Goal: Task Accomplishment & Management: Manage account settings

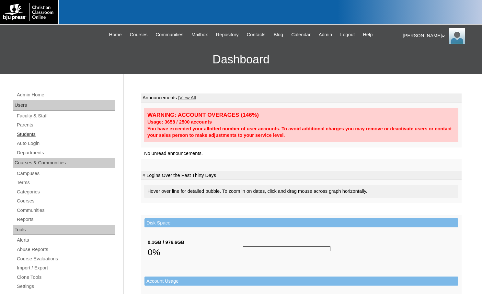
click at [25, 134] on link "Students" at bounding box center [65, 134] width 99 height 8
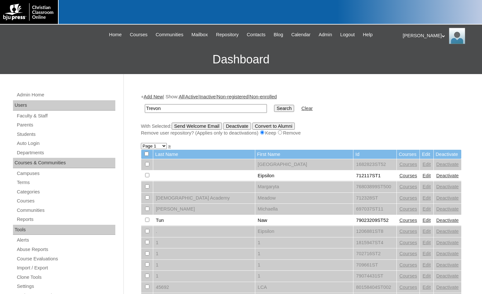
type input "Trevon"
click at [274, 105] on input "Search" at bounding box center [284, 108] width 20 height 7
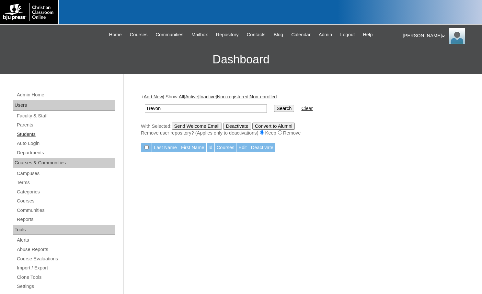
click at [36, 134] on link "Students" at bounding box center [65, 134] width 99 height 8
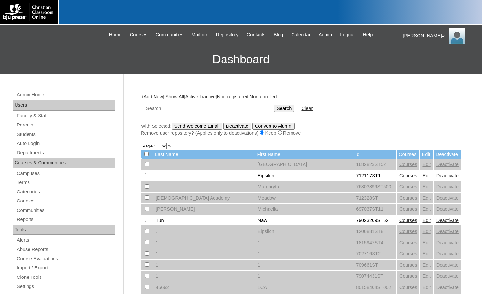
drag, startPoint x: 0, startPoint y: 0, endPoint x: 188, endPoint y: 105, distance: 215.8
click at [188, 105] on input "text" at bounding box center [206, 108] width 122 height 9
type input "trevon"
click at [274, 105] on input "Search" at bounding box center [284, 108] width 20 height 7
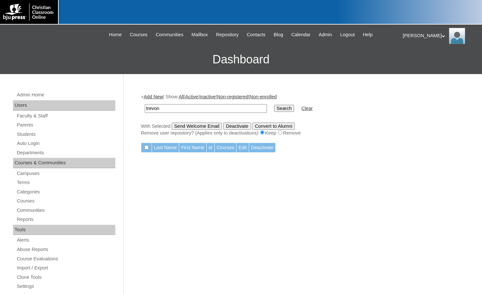
drag, startPoint x: 0, startPoint y: 0, endPoint x: 95, endPoint y: 102, distance: 139.0
click at [95, 102] on div "Admin Home Users Faculty & Staff Parents Students Auto Login Departments Course…" at bounding box center [241, 297] width 482 height 446
type input "tyson"
click at [274, 105] on input "Search" at bounding box center [284, 108] width 20 height 7
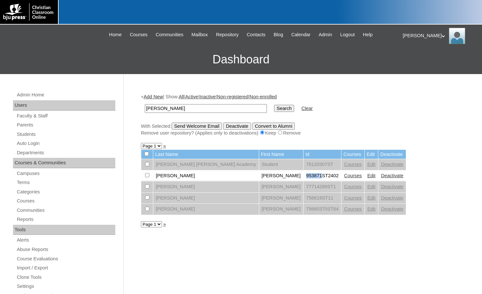
drag, startPoint x: 253, startPoint y: 176, endPoint x: 267, endPoint y: 179, distance: 14.6
click at [303, 179] on td "953871ST2402" at bounding box center [322, 176] width 38 height 11
copy td "953871"
drag, startPoint x: 165, startPoint y: 109, endPoint x: 100, endPoint y: 103, distance: 65.0
click at [100, 103] on div "Admin Home Users Faculty & Staff Parents Students Auto Login Departments Course…" at bounding box center [241, 297] width 482 height 446
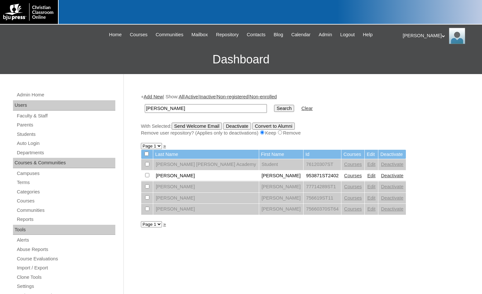
paste input "953871"
type input "953871"
click at [274, 107] on input "Search" at bounding box center [284, 108] width 20 height 7
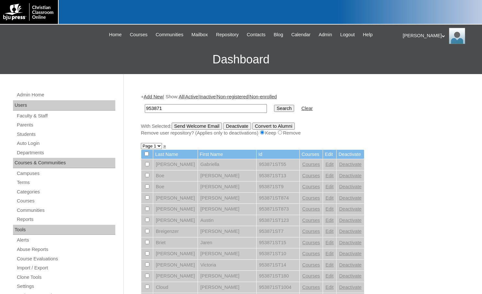
click at [156, 146] on select "Page 1 Page 2" at bounding box center [151, 146] width 21 height 6
select select "admin_students.php?q=953871&submit=Search&page=2"
click at [141, 144] on select "Page 1 Page 2" at bounding box center [151, 146] width 21 height 6
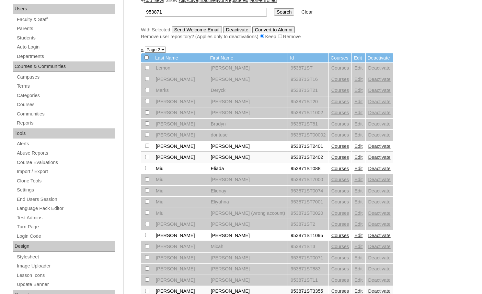
scroll to position [97, 0]
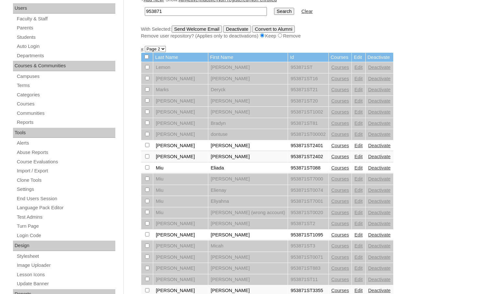
click at [331, 148] on link "Courses" at bounding box center [340, 145] width 18 height 5
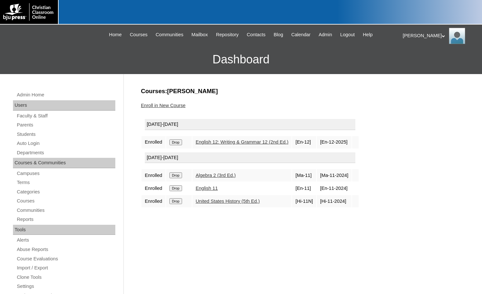
click at [175, 103] on link "Enroll in New Course" at bounding box center [163, 105] width 45 height 5
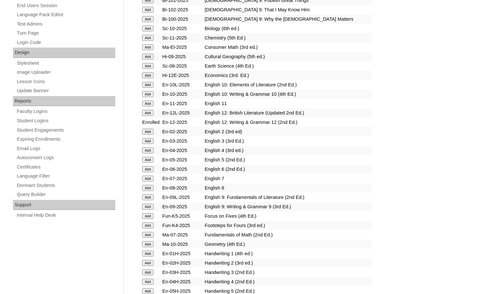
scroll to position [291, 0]
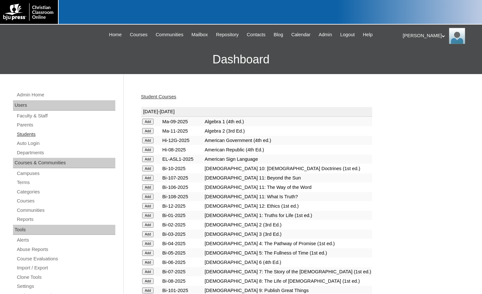
click at [31, 134] on link "Students" at bounding box center [65, 134] width 99 height 8
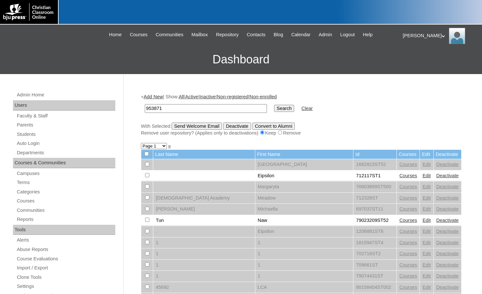
type input "953871"
click at [274, 106] on input "Search" at bounding box center [284, 108] width 20 height 7
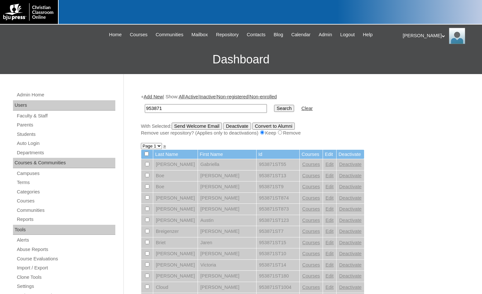
click at [146, 144] on select "Page 1 Page 2" at bounding box center [151, 146] width 21 height 6
select select "admin_students.php?q=953871&submit=Search&page=2"
click at [141, 144] on select "Page 1 Page 2" at bounding box center [151, 146] width 21 height 6
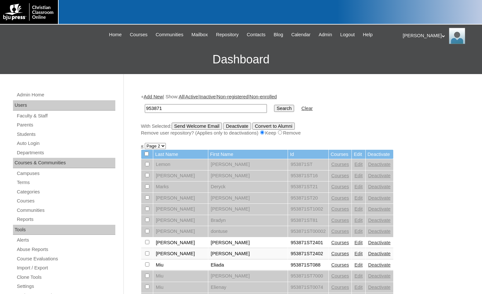
click at [331, 253] on link "Courses" at bounding box center [340, 253] width 18 height 5
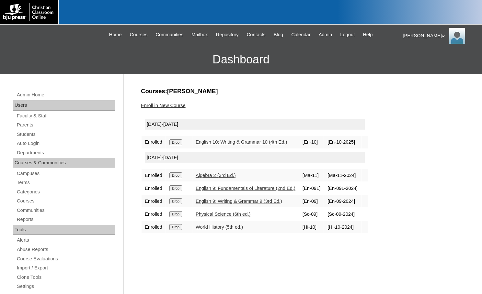
click at [181, 105] on link "Enroll in New Course" at bounding box center [163, 105] width 45 height 5
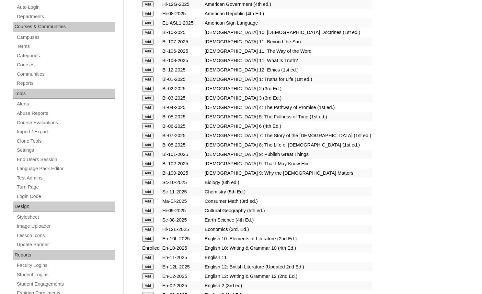
scroll to position [162, 0]
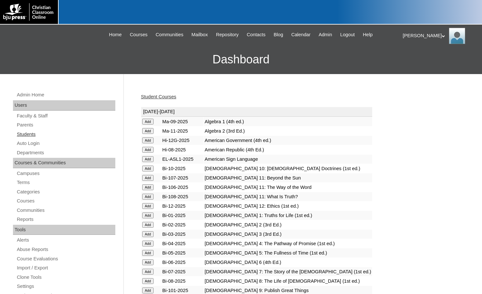
click at [30, 136] on link "Students" at bounding box center [65, 134] width 99 height 8
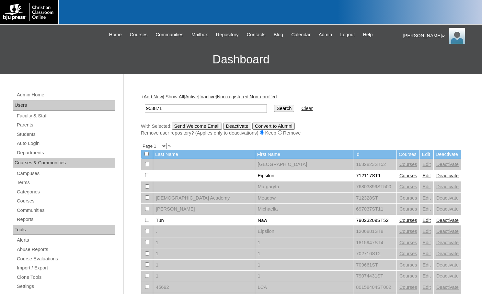
type input "953871"
click at [274, 107] on input "Search" at bounding box center [284, 108] width 20 height 7
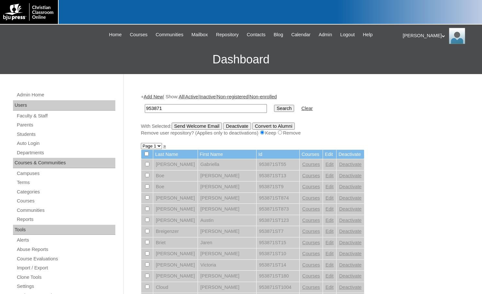
click at [151, 149] on select "Page 1 Page 2" at bounding box center [151, 146] width 21 height 6
select select "admin_students.php?q=953871&submit=Search&page=2"
click at [141, 144] on select "Page 1 Page 2" at bounding box center [151, 146] width 21 height 6
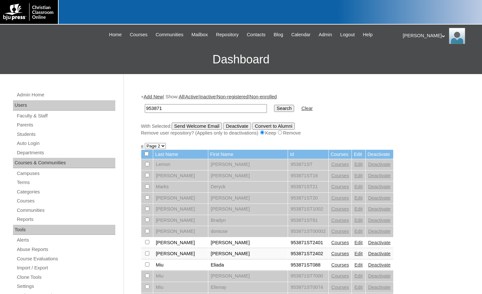
click at [354, 242] on link "Edit" at bounding box center [358, 242] width 8 height 5
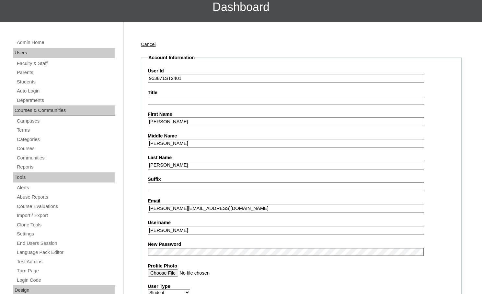
scroll to position [65, 0]
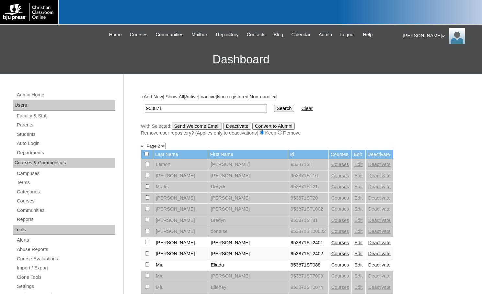
click at [354, 253] on link "Edit" at bounding box center [358, 253] width 8 height 5
click at [37, 185] on link "Terms" at bounding box center [65, 183] width 99 height 8
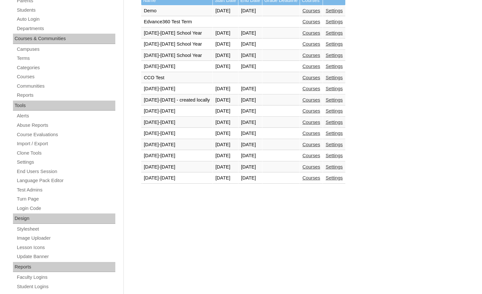
scroll to position [130, 0]
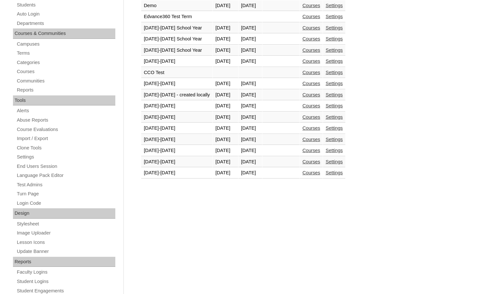
click at [317, 161] on link "Courses" at bounding box center [311, 161] width 18 height 5
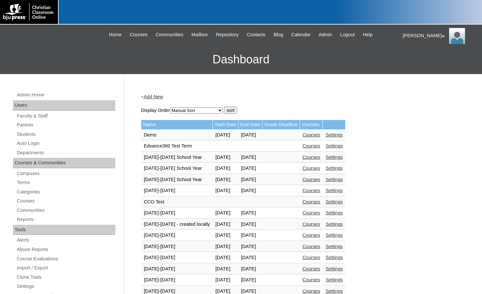
scroll to position [130, 0]
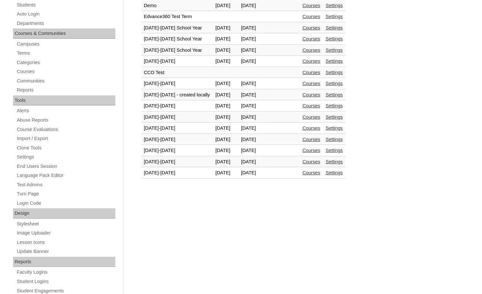
click at [320, 152] on link "Courses" at bounding box center [311, 150] width 18 height 5
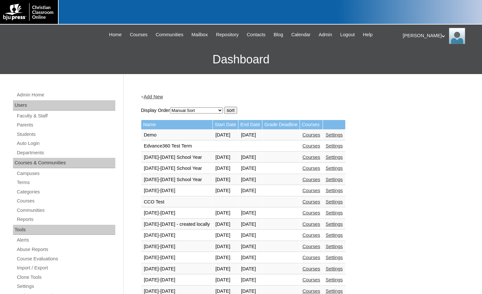
scroll to position [130, 0]
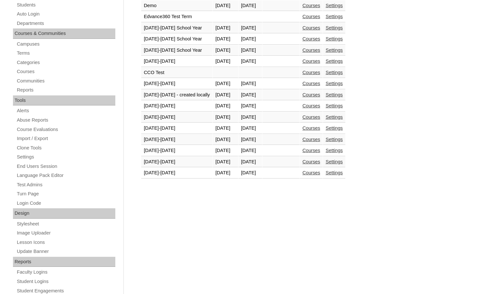
click at [320, 174] on link "Courses" at bounding box center [311, 172] width 18 height 5
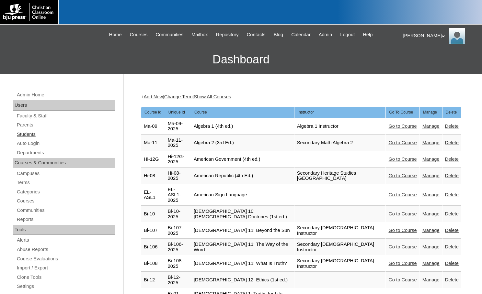
click at [23, 132] on link "Students" at bounding box center [65, 134] width 99 height 8
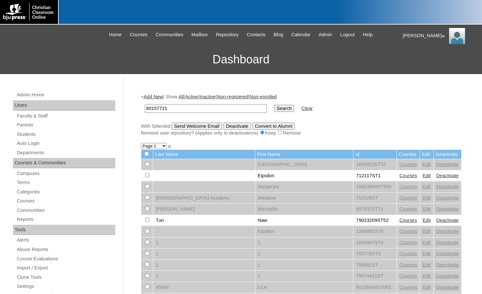
type input "80157721"
click at [274, 108] on input "Search" at bounding box center [284, 108] width 20 height 7
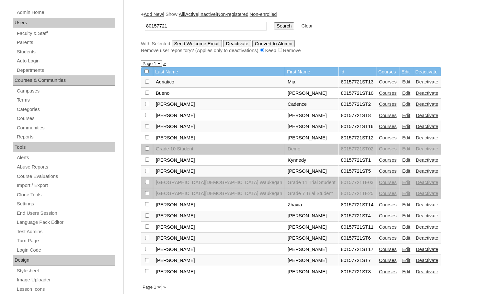
scroll to position [97, 0]
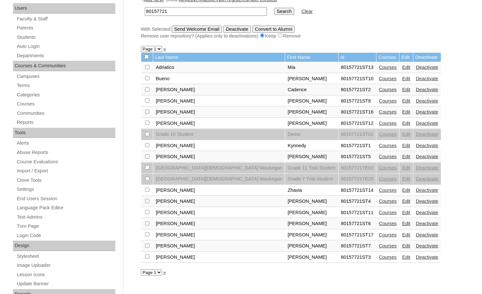
click at [402, 191] on link "Edit" at bounding box center [406, 190] width 8 height 5
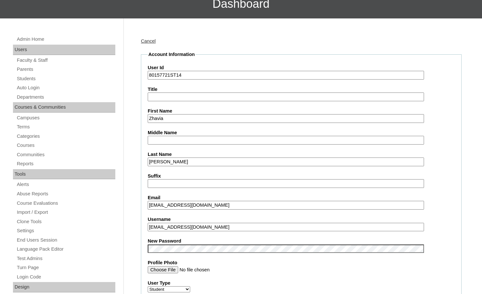
scroll to position [65, 0]
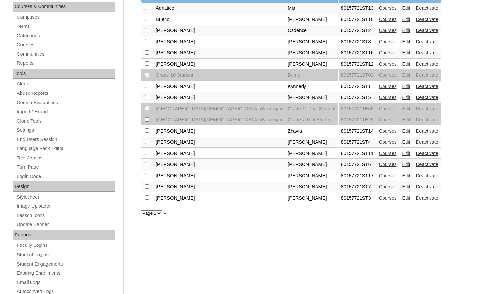
scroll to position [233, 0]
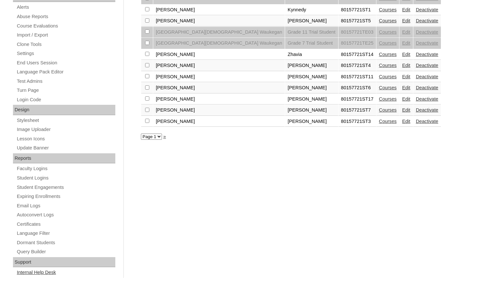
click at [48, 273] on link "Internal Help Desk" at bounding box center [65, 273] width 99 height 8
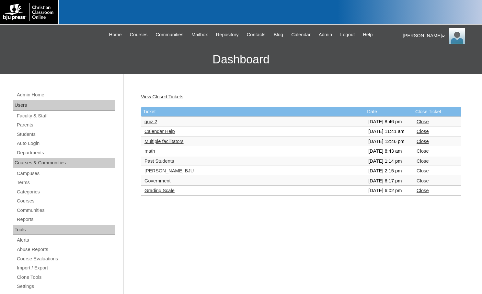
click at [173, 144] on link "Multiple facilitators" at bounding box center [163, 141] width 39 height 5
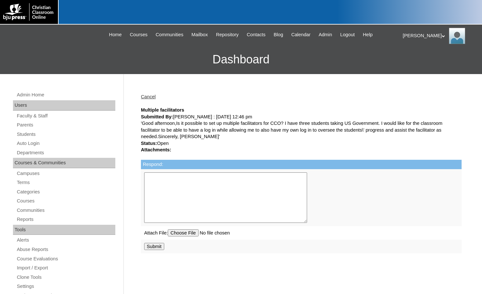
click at [210, 204] on textarea "Respond:" at bounding box center [225, 198] width 163 height 51
paste textarea "Yes, that is possible. Please respond with the new facilitator’s name and email…"
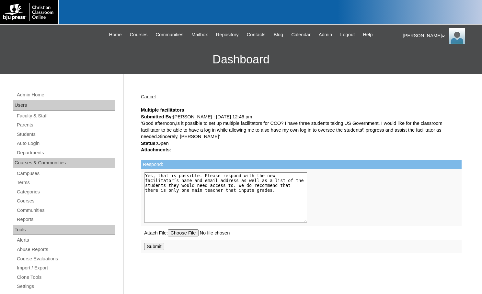
click at [175, 186] on textarea "Yes, that is possible. Please respond with the new facilitator’s name and email…" at bounding box center [225, 198] width 163 height 51
type textarea "Yes, that is possible. Please respond with the new facilitator’s name and email…"
click at [151, 245] on input "Submit" at bounding box center [154, 246] width 20 height 7
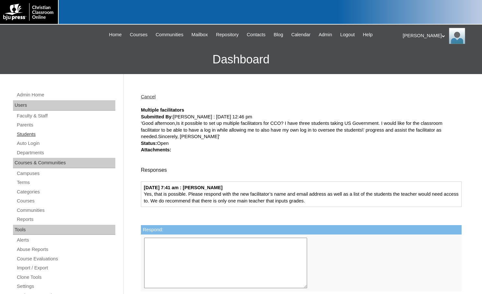
click at [35, 133] on link "Students" at bounding box center [65, 134] width 99 height 8
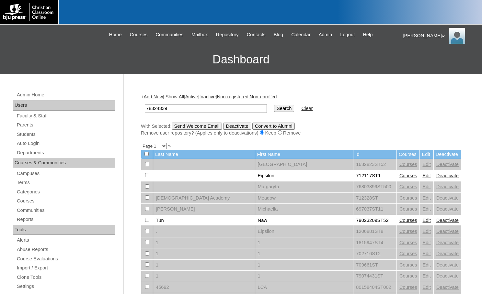
type input "78324339"
click at [274, 108] on input "Search" at bounding box center [284, 108] width 20 height 7
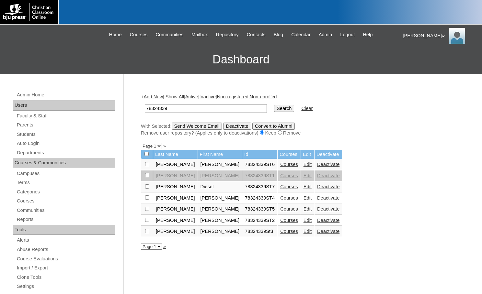
click at [280, 164] on link "Courses" at bounding box center [289, 164] width 18 height 5
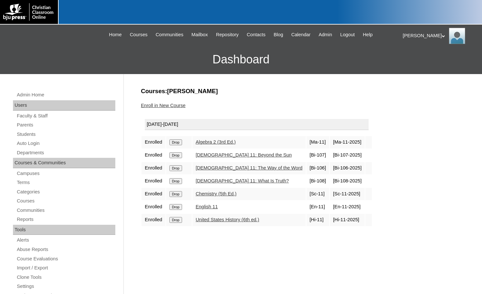
click at [176, 105] on link "Enroll in New Course" at bounding box center [163, 105] width 45 height 5
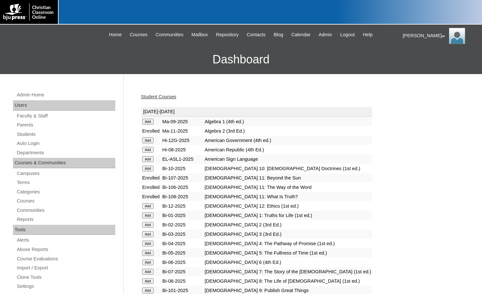
click at [152, 125] on input "Add" at bounding box center [147, 122] width 11 height 6
click at [163, 99] on link "Student Courses" at bounding box center [158, 96] width 35 height 5
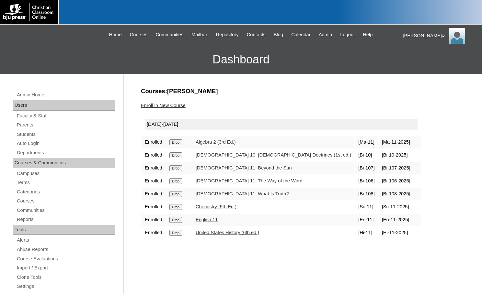
click at [178, 145] on input "Drop" at bounding box center [175, 143] width 13 height 6
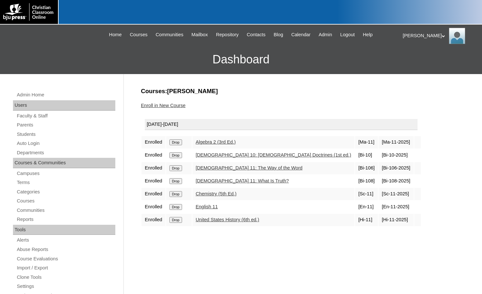
click at [179, 145] on input "Drop" at bounding box center [175, 143] width 13 height 6
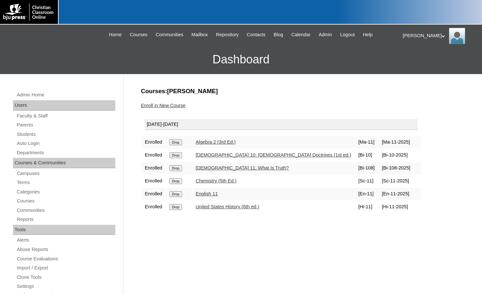
click at [181, 145] on input "Drop" at bounding box center [175, 143] width 13 height 6
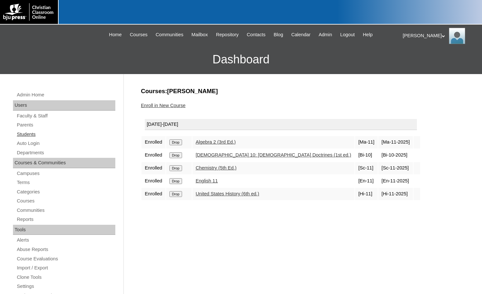
click at [29, 135] on link "Students" at bounding box center [65, 134] width 99 height 8
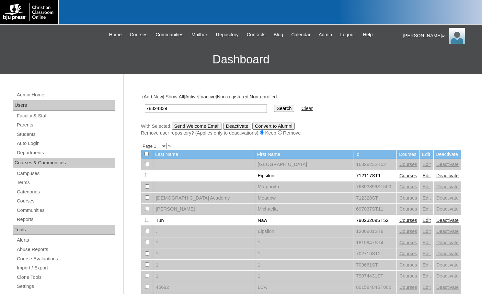
type input "78324339"
click at [274, 106] on input "Search" at bounding box center [284, 108] width 20 height 7
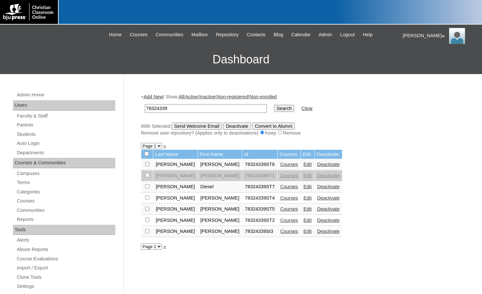
click at [280, 186] on link "Courses" at bounding box center [289, 186] width 18 height 5
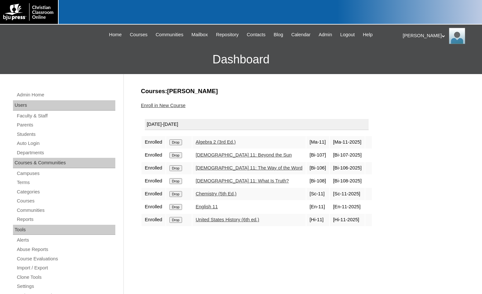
drag, startPoint x: 172, startPoint y: 153, endPoint x: 266, endPoint y: 28, distance: 156.8
click at [173, 145] on input "Drop" at bounding box center [175, 143] width 13 height 6
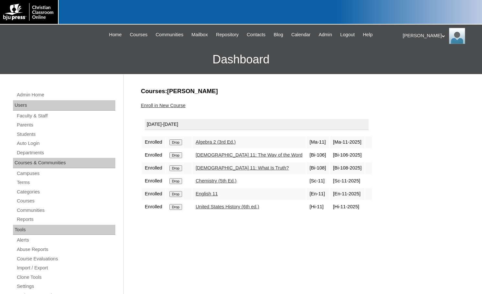
click at [177, 145] on input "Drop" at bounding box center [175, 143] width 13 height 6
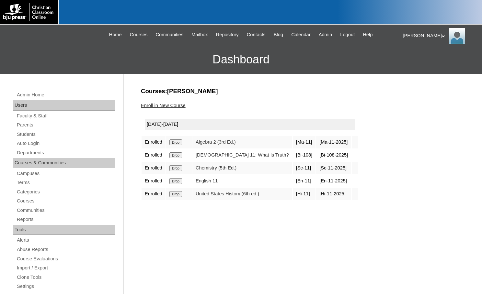
click at [178, 145] on input "Drop" at bounding box center [175, 143] width 13 height 6
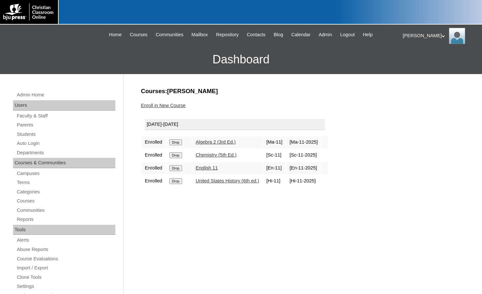
click at [174, 107] on link "Enroll in New Course" at bounding box center [163, 105] width 45 height 5
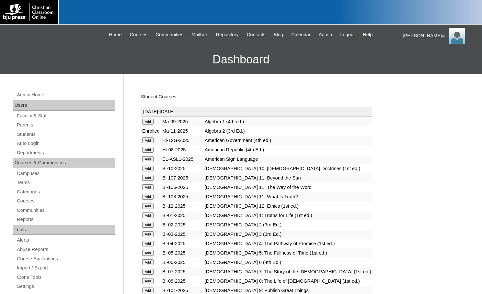
click at [146, 125] on input "Add" at bounding box center [147, 122] width 11 height 6
click at [25, 132] on link "Students" at bounding box center [65, 134] width 99 height 8
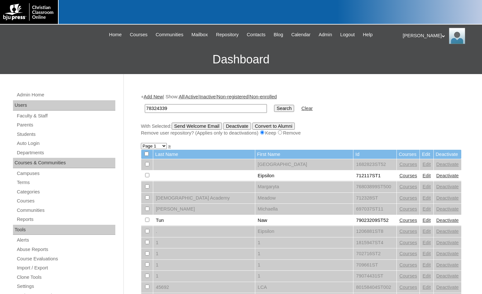
type input "78324339"
click at [274, 110] on input "Search" at bounding box center [284, 108] width 20 height 7
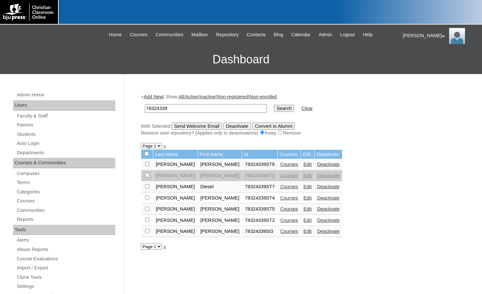
click at [280, 199] on link "Courses" at bounding box center [289, 198] width 18 height 5
click at [280, 208] on link "Courses" at bounding box center [289, 209] width 18 height 5
click at [280, 220] on link "Courses" at bounding box center [289, 220] width 18 height 5
click at [280, 232] on link "Courses" at bounding box center [289, 231] width 18 height 5
click at [19, 135] on link "Students" at bounding box center [65, 134] width 99 height 8
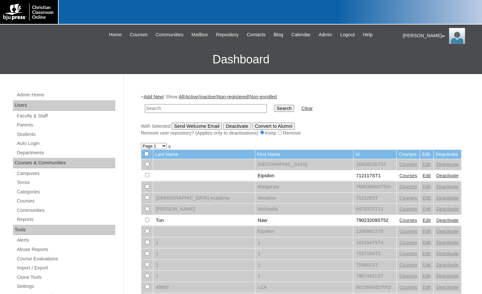
click at [210, 109] on input "text" at bounding box center [206, 108] width 122 height 9
type input "[PERSON_NAME]"
click at [274, 105] on input "Search" at bounding box center [284, 108] width 20 height 7
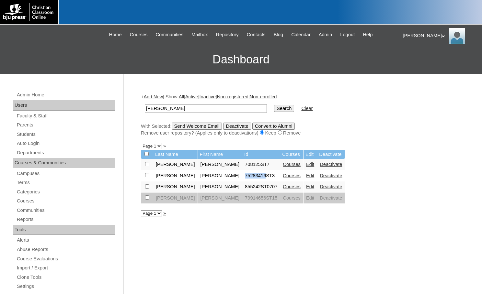
drag, startPoint x: 214, startPoint y: 175, endPoint x: 236, endPoint y: 177, distance: 21.4
click at [242, 177] on td "75283416ST3" at bounding box center [261, 176] width 38 height 11
copy td "75283416"
click at [306, 178] on link "Edit" at bounding box center [310, 175] width 8 height 5
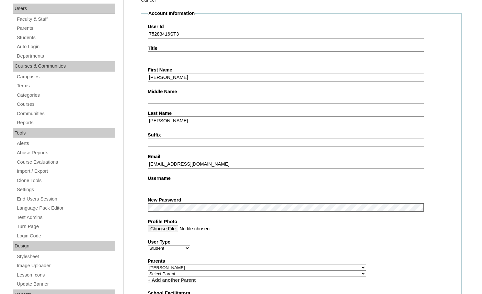
scroll to position [97, 0]
type input "msevilla"
click at [151, 163] on input "nhaney@students.springbaptistacademy.org" at bounding box center [286, 164] width 276 height 9
type input "nolan.haney@students.springbaptistacademy.org"
drag, startPoint x: 173, startPoint y: 187, endPoint x: 139, endPoint y: 188, distance: 33.7
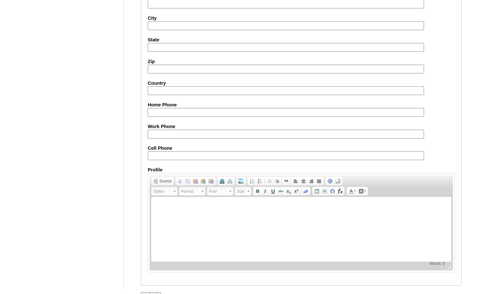
scroll to position [692, 0]
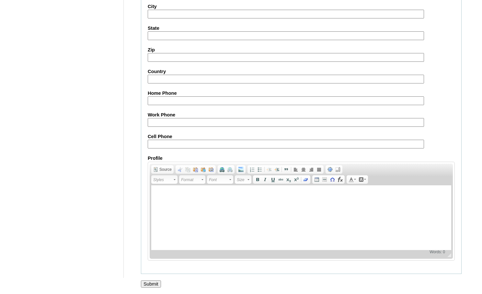
click at [144, 281] on input "Submit" at bounding box center [151, 284] width 20 height 7
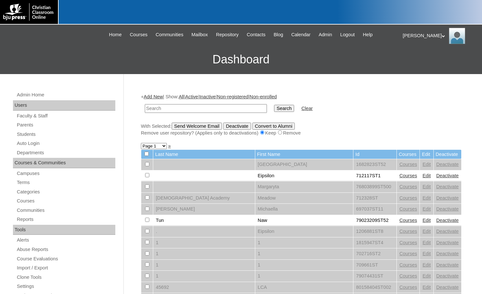
click at [162, 109] on input "text" at bounding box center [206, 108] width 122 height 9
click at [200, 111] on input "text" at bounding box center [206, 108] width 122 height 9
paste input "75283416"
type input "75283416"
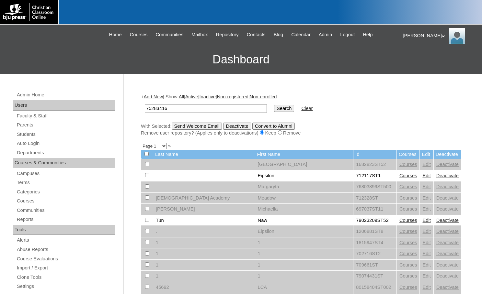
click at [274, 107] on input "Search" at bounding box center [284, 108] width 20 height 7
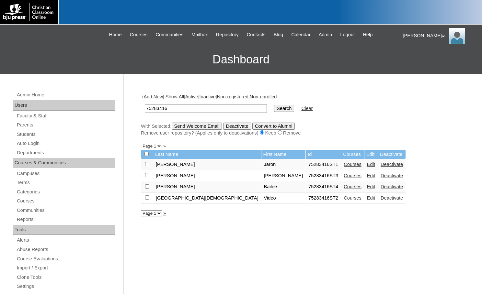
click at [147, 166] on input "checkbox" at bounding box center [147, 164] width 4 height 4
checkbox input "true"
click at [199, 127] on input "Send Welcome Email" at bounding box center [197, 126] width 51 height 7
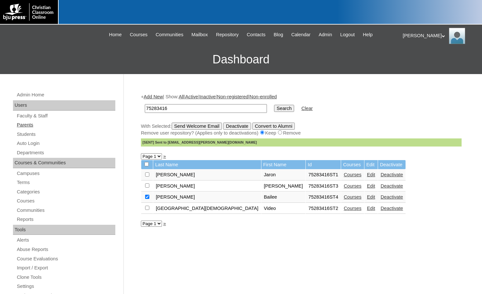
click at [28, 122] on link "Parents" at bounding box center [65, 125] width 99 height 8
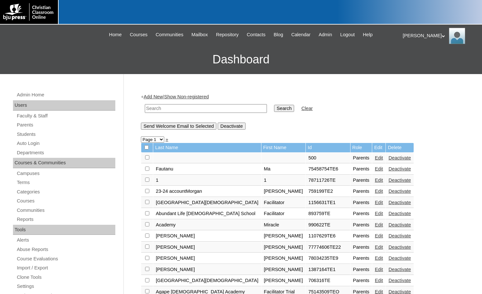
drag, startPoint x: 235, startPoint y: 107, endPoint x: 255, endPoint y: 109, distance: 19.5
click at [236, 107] on input "text" at bounding box center [206, 108] width 122 height 9
paste input "20114618"
type input "20114618"
click at [274, 109] on input "Search" at bounding box center [284, 108] width 20 height 7
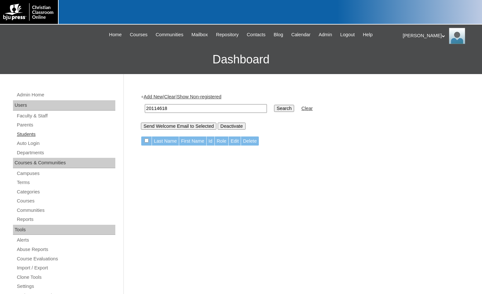
click at [35, 136] on link "Students" at bounding box center [65, 134] width 99 height 8
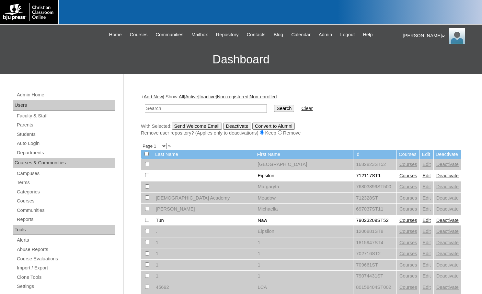
click at [216, 113] on input "text" at bounding box center [206, 108] width 122 height 9
type input "20114618"
click at [274, 110] on input "Search" at bounding box center [284, 108] width 20 height 7
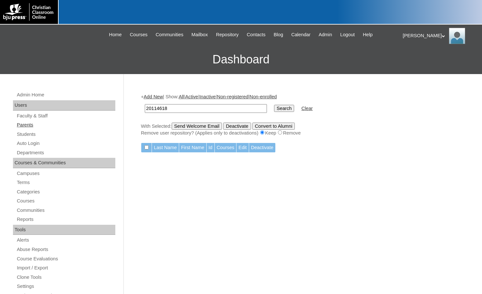
click at [46, 126] on link "Parents" at bounding box center [65, 125] width 99 height 8
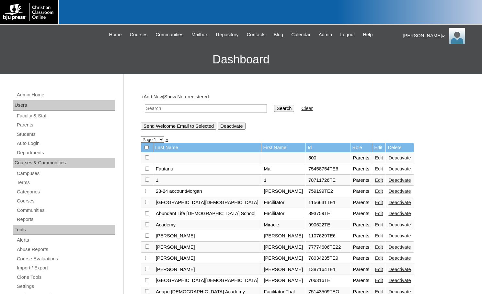
click at [229, 112] on input "text" at bounding box center [206, 108] width 122 height 9
paste input "990622"
type input "990622"
click at [274, 108] on input "Search" at bounding box center [284, 108] width 20 height 7
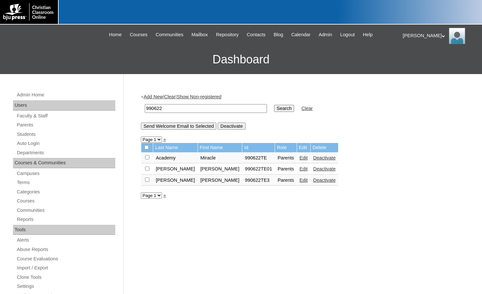
click at [299, 170] on link "Edit" at bounding box center [303, 168] width 8 height 5
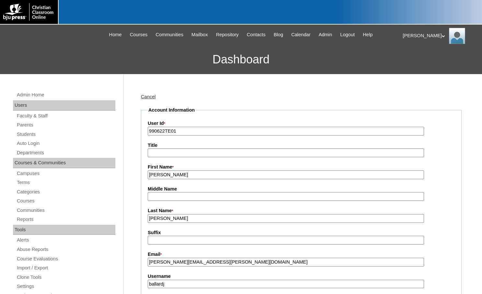
click at [32, 135] on link "Students" at bounding box center [65, 134] width 99 height 8
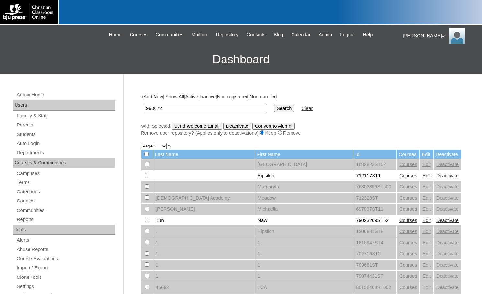
type input "990622"
click at [274, 110] on input "Search" at bounding box center [284, 108] width 20 height 7
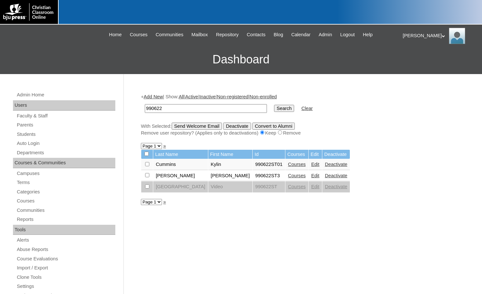
click at [288, 176] on link "Courses" at bounding box center [297, 175] width 18 height 5
click at [288, 164] on link "Courses" at bounding box center [297, 164] width 18 height 5
click at [311, 174] on link "Edit" at bounding box center [315, 175] width 8 height 5
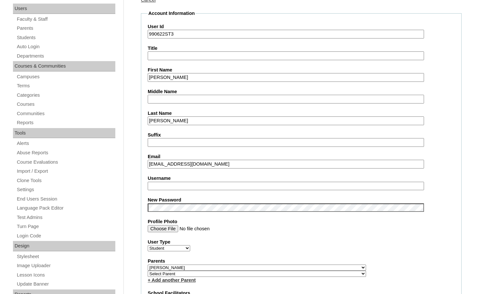
scroll to position [97, 0]
drag, startPoint x: 174, startPoint y: 184, endPoint x: 139, endPoint y: 184, distance: 34.6
type input "madalyn.hale"
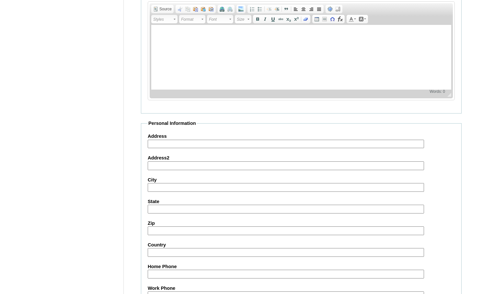
scroll to position [692, 0]
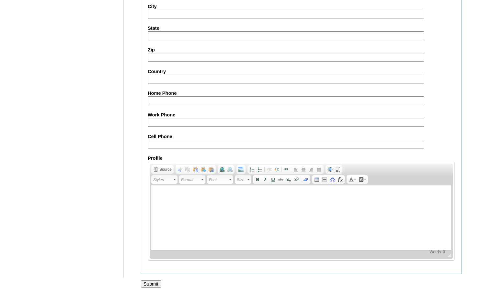
click at [151, 283] on input "Submit" at bounding box center [151, 284] width 20 height 7
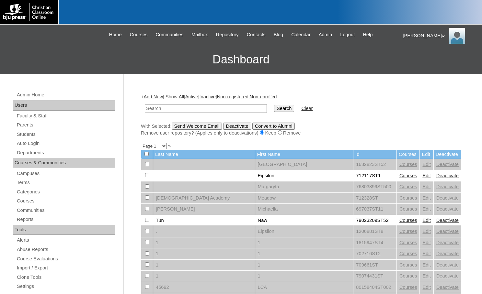
click at [413, 35] on div "[PERSON_NAME] My Profile My Settings Logout" at bounding box center [438, 36] width 73 height 16
click at [416, 64] on li "Logout" at bounding box center [421, 61] width 31 height 8
click at [416, 36] on div "Melanie My Profile My Settings Logout" at bounding box center [438, 36] width 73 height 16
click at [418, 61] on span "Logout" at bounding box center [414, 60] width 13 height 5
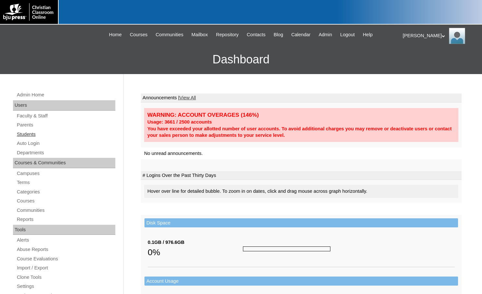
drag, startPoint x: 39, startPoint y: 134, endPoint x: 52, endPoint y: 138, distance: 13.2
click at [39, 134] on link "Students" at bounding box center [65, 134] width 99 height 8
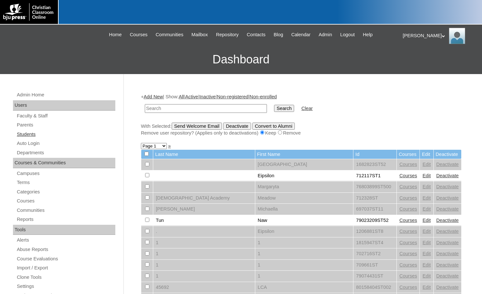
drag, startPoint x: 48, startPoint y: 137, endPoint x: 51, endPoint y: 138, distance: 3.7
click at [48, 137] on link "Students" at bounding box center [65, 134] width 99 height 8
click at [237, 106] on input "text" at bounding box center [206, 108] width 122 height 9
type input "[EMAIL_ADDRESS][DOMAIN_NAME]"
click at [274, 108] on input "Search" at bounding box center [284, 108] width 20 height 7
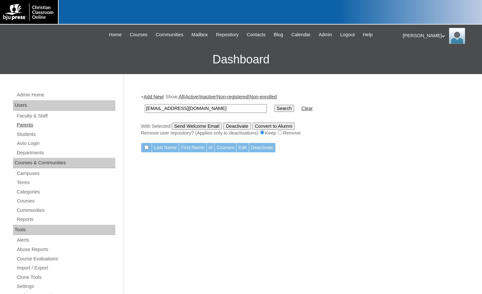
click at [28, 125] on link "Parents" at bounding box center [65, 125] width 99 height 8
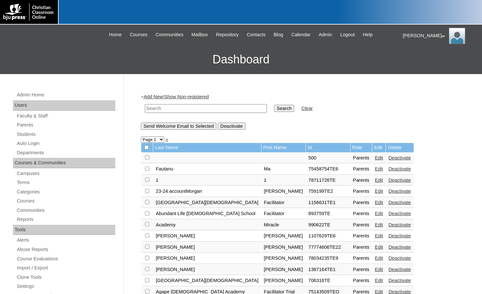
drag, startPoint x: 175, startPoint y: 107, endPoint x: 189, endPoint y: 108, distance: 13.3
click at [175, 107] on input "text" at bounding box center [206, 108] width 122 height 9
paste input "[EMAIL_ADDRESS][DOMAIN_NAME]"
type input "[EMAIL_ADDRESS][DOMAIN_NAME]"
click at [274, 105] on input "Search" at bounding box center [284, 108] width 20 height 7
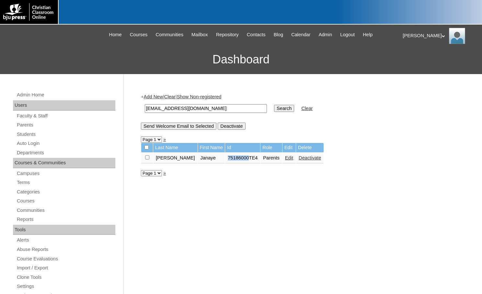
drag, startPoint x: 213, startPoint y: 159, endPoint x: 233, endPoint y: 159, distance: 20.4
click at [233, 159] on td "75186000TE4" at bounding box center [242, 158] width 35 height 11
copy td "75186000"
click at [43, 136] on link "Students" at bounding box center [65, 134] width 99 height 8
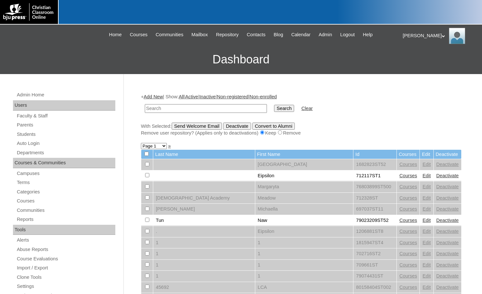
click at [223, 109] on input "text" at bounding box center [206, 108] width 122 height 9
type input "75186000"
click at [274, 108] on input "Search" at bounding box center [284, 108] width 20 height 7
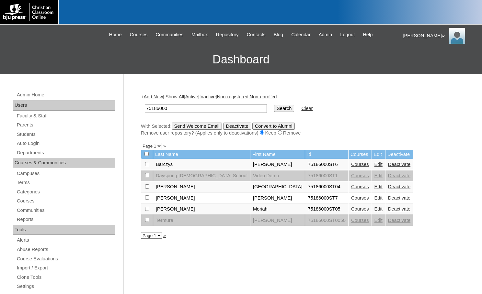
click at [374, 165] on link "Edit" at bounding box center [378, 164] width 8 height 5
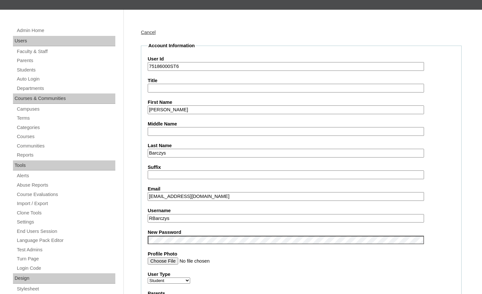
scroll to position [65, 0]
click at [182, 218] on input "RBarczys" at bounding box center [286, 218] width 276 height 9
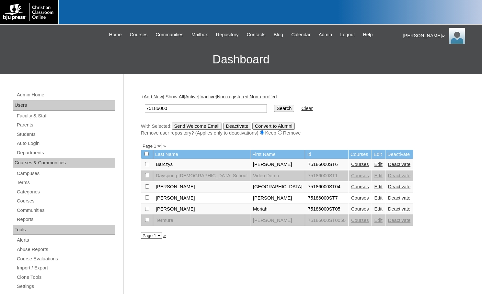
click at [374, 197] on link "Edit" at bounding box center [378, 198] width 8 height 5
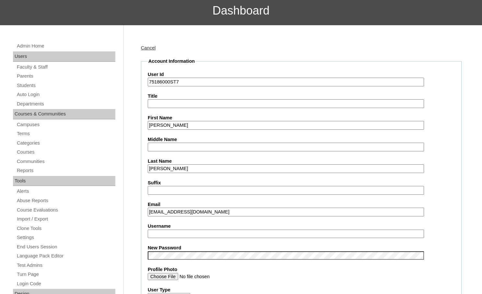
scroll to position [65, 0]
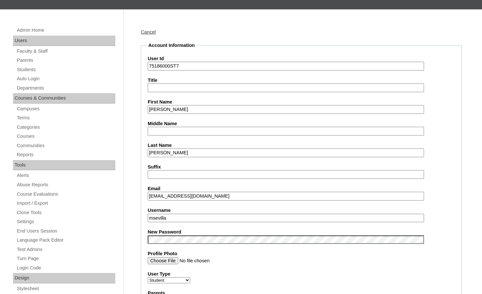
drag, startPoint x: 172, startPoint y: 219, endPoint x: 140, endPoint y: 217, distance: 31.8
type input "[PERSON_NAME].[PERSON_NAME]"
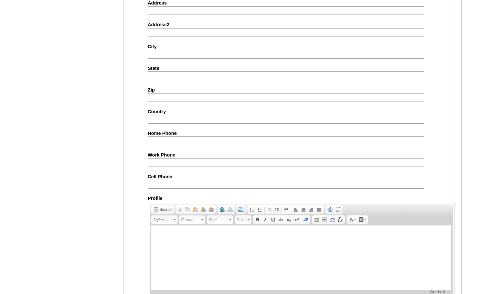
scroll to position [692, 0]
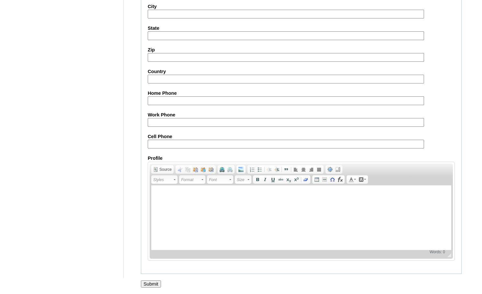
click at [153, 286] on input "Submit" at bounding box center [151, 284] width 20 height 7
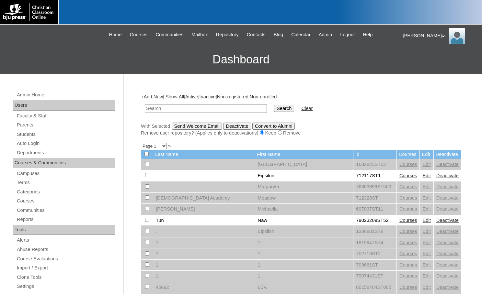
click at [84, 39] on div "|N|Faculty|| Skip to Main Content Skip to Sub Navigation Home Courses Communiti…" at bounding box center [241, 35] width 317 height 20
click at [414, 35] on div "Melanie My Profile My Settings Logout" at bounding box center [438, 36] width 73 height 16
click at [411, 61] on span "Logout" at bounding box center [414, 60] width 13 height 5
